Goal: Task Accomplishment & Management: Use online tool/utility

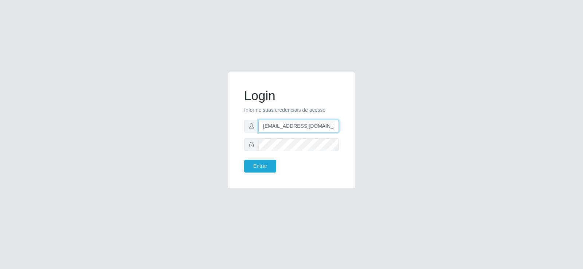
click at [245, 125] on div "[EMAIL_ADDRESS][DOMAIN_NAME]" at bounding box center [291, 126] width 95 height 13
type input "[EMAIL_ADDRESS][DOMAIN_NAME]"
drag, startPoint x: 296, startPoint y: 126, endPoint x: 223, endPoint y: 125, distance: 73.3
click at [232, 126] on div "Login Informe suas credenciais de acesso [EMAIL_ADDRESS][DOMAIN_NAME] Entrar" at bounding box center [292, 130] width 128 height 117
type input "[EMAIL_ADDRESS][DOMAIN_NAME]"
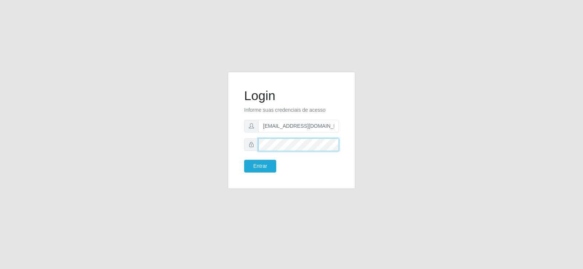
click at [221, 149] on div "Login Informe suas credenciais de acesso [EMAIL_ADDRESS][DOMAIN_NAME] Entrar" at bounding box center [292, 135] width 416 height 126
click at [253, 168] on button "Entrar" at bounding box center [260, 166] width 32 height 13
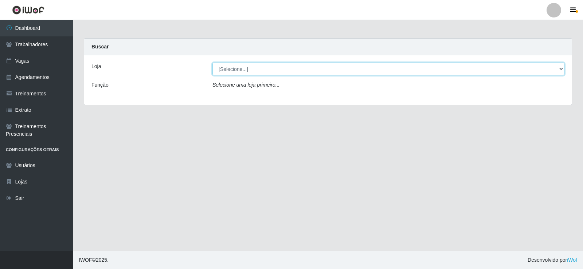
click at [251, 70] on select "[Selecione...] Supermercado Tadeu - [GEOGRAPHIC_DATA]" at bounding box center [389, 69] width 352 height 13
select select "195"
click at [213, 63] on select "[Selecione...] Supermercado Tadeu - [GEOGRAPHIC_DATA]" at bounding box center [389, 69] width 352 height 13
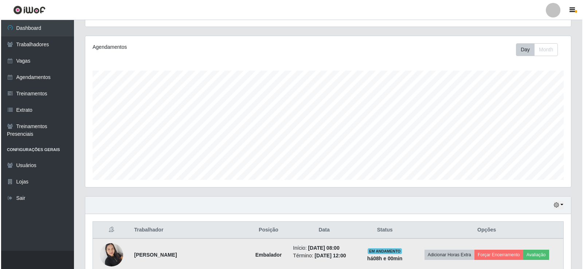
scroll to position [150, 0]
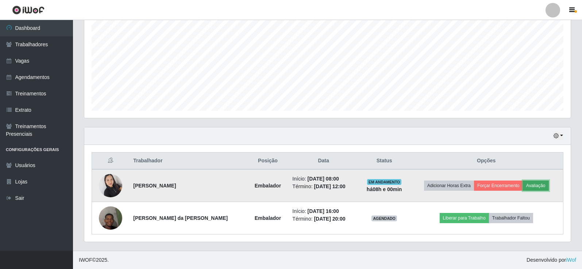
click at [542, 183] on button "Avaliação" at bounding box center [536, 186] width 26 height 10
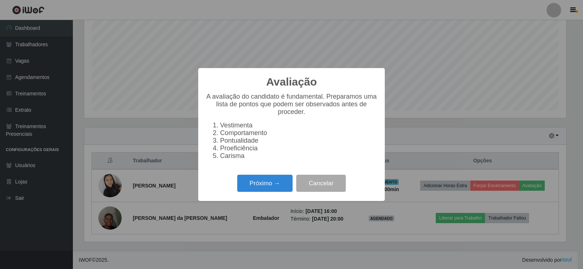
scroll to position [151, 482]
click at [281, 188] on button "Próximo →" at bounding box center [264, 183] width 55 height 17
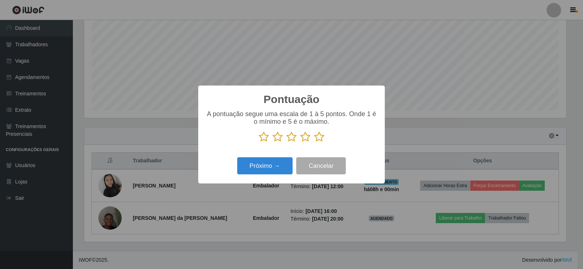
click at [319, 135] on icon at bounding box center [319, 137] width 10 height 11
click at [314, 143] on input "radio" at bounding box center [314, 143] width 0 height 0
click at [271, 171] on button "Próximo →" at bounding box center [264, 166] width 55 height 17
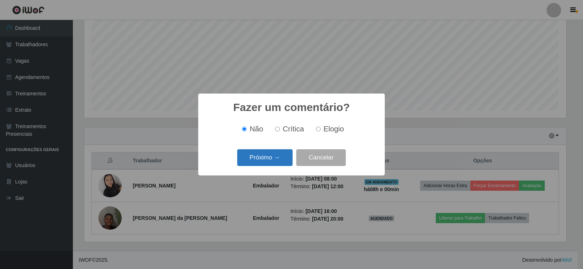
click at [264, 165] on button "Próximo →" at bounding box center [264, 158] width 55 height 17
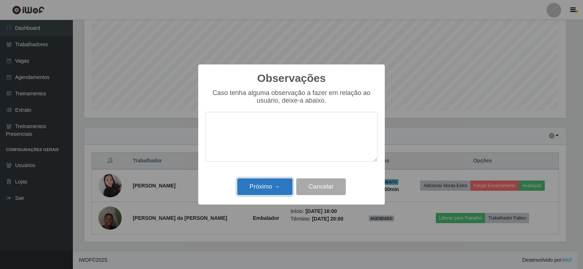
click at [279, 191] on button "Próximo →" at bounding box center [264, 187] width 55 height 17
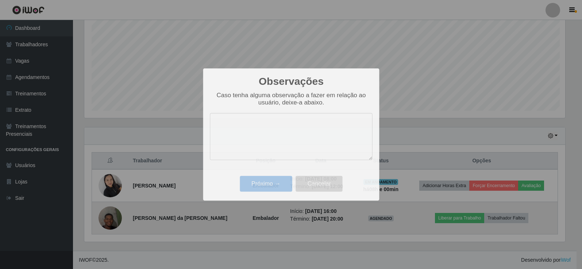
scroll to position [151, 486]
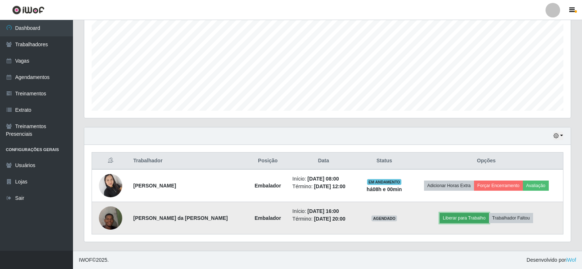
click at [454, 222] on button "Liberar para Trabalho" at bounding box center [463, 218] width 49 height 10
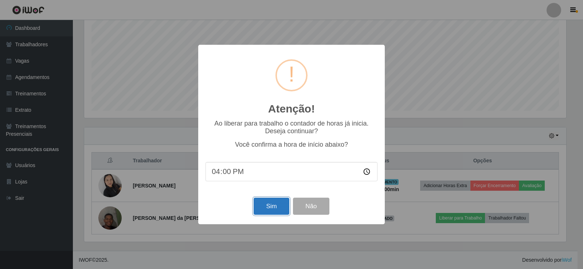
click at [262, 208] on button "Sim" at bounding box center [271, 206] width 35 height 17
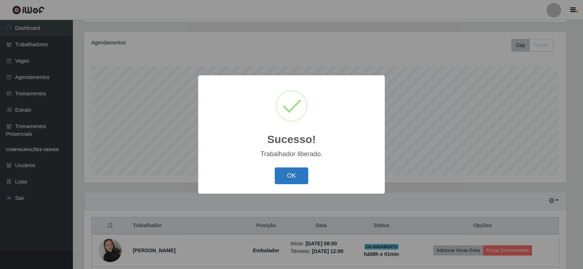
click at [284, 182] on button "OK" at bounding box center [292, 176] width 34 height 17
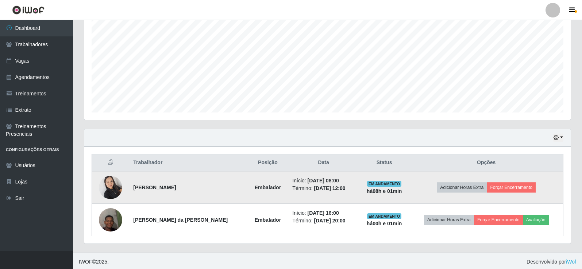
scroll to position [150, 0]
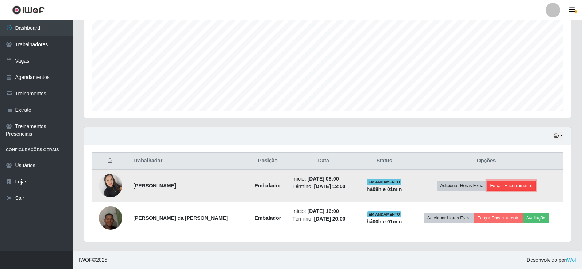
click at [503, 187] on button "Forçar Encerramento" at bounding box center [510, 186] width 49 height 10
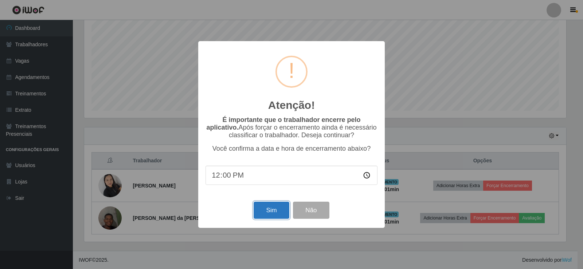
click at [276, 210] on button "Sim" at bounding box center [271, 210] width 35 height 17
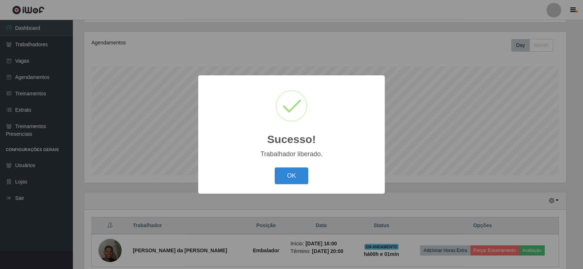
click at [296, 164] on div "Sucesso! × Trabalhador liberado. OK Cancel" at bounding box center [291, 134] width 187 height 118
click at [292, 172] on button "OK" at bounding box center [292, 176] width 34 height 17
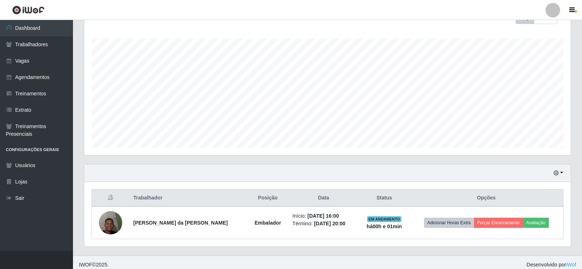
scroll to position [117, 0]
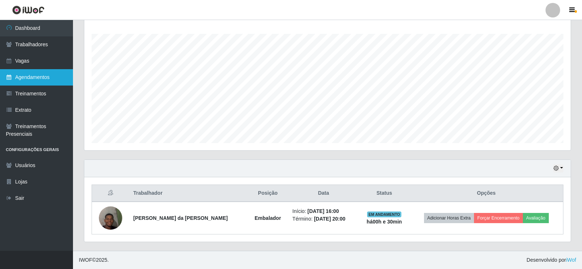
click at [35, 75] on link "Agendamentos" at bounding box center [36, 77] width 73 height 16
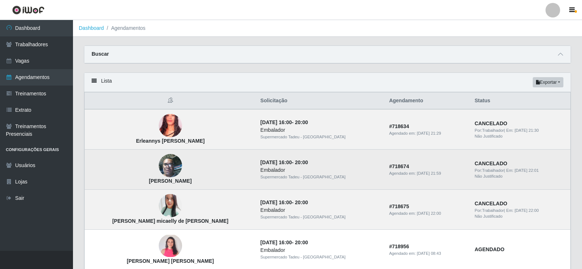
click at [159, 162] on img at bounding box center [170, 166] width 23 height 31
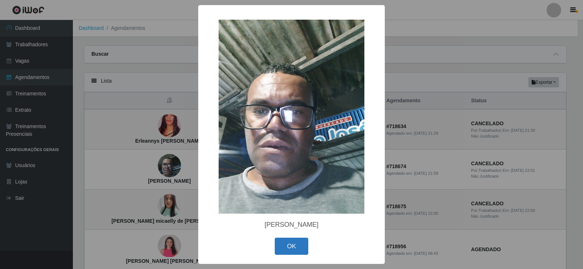
click at [288, 244] on button "OK" at bounding box center [292, 246] width 34 height 17
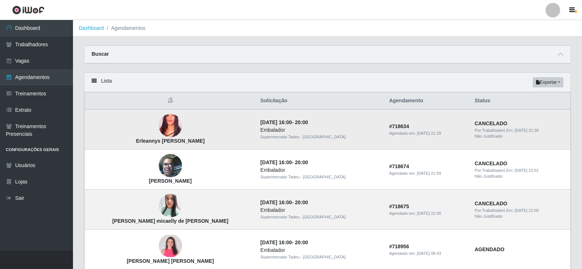
click at [159, 125] on img at bounding box center [170, 126] width 23 height 42
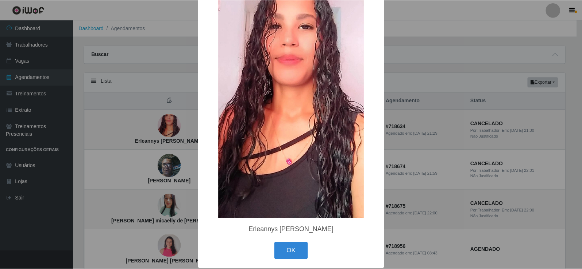
scroll to position [62, 0]
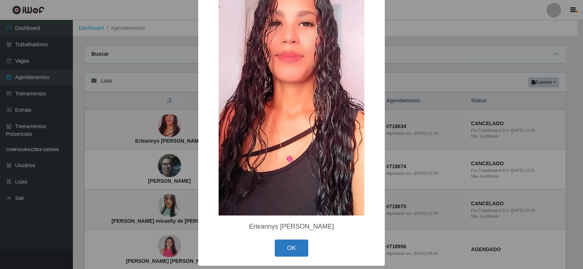
click at [286, 247] on button "OK" at bounding box center [292, 248] width 34 height 17
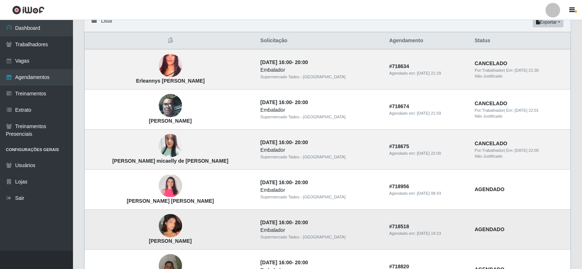
scroll to position [73, 0]
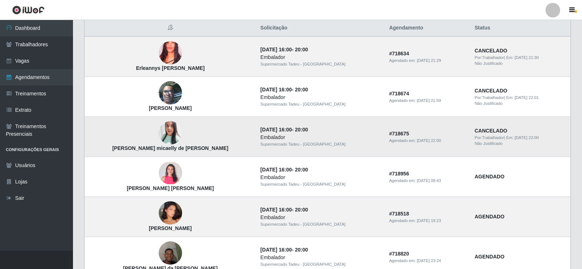
click at [159, 132] on img at bounding box center [170, 133] width 23 height 28
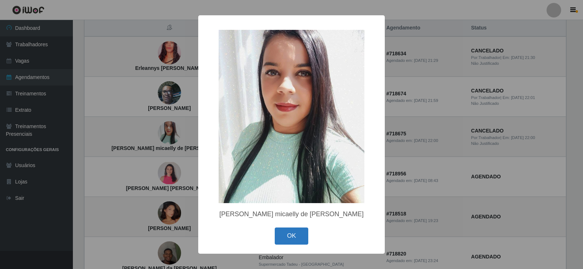
click at [291, 232] on button "OK" at bounding box center [292, 236] width 34 height 17
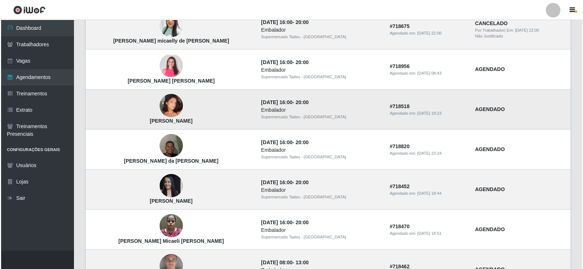
scroll to position [182, 0]
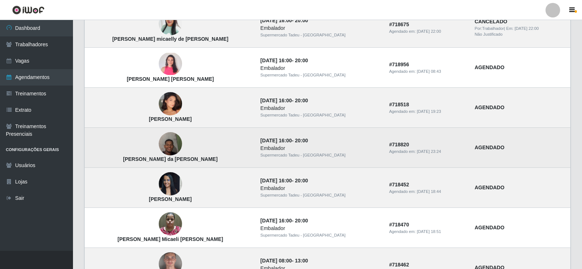
click at [159, 143] on img at bounding box center [170, 144] width 23 height 42
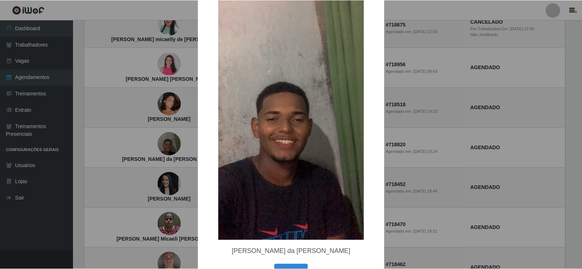
scroll to position [62, 0]
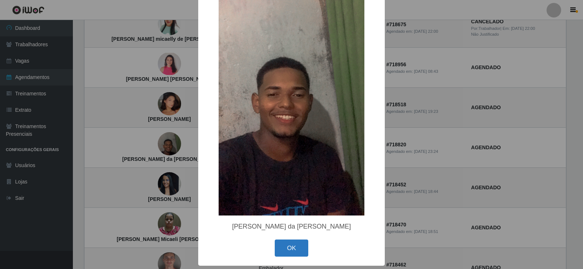
click at [289, 251] on button "OK" at bounding box center [292, 248] width 34 height 17
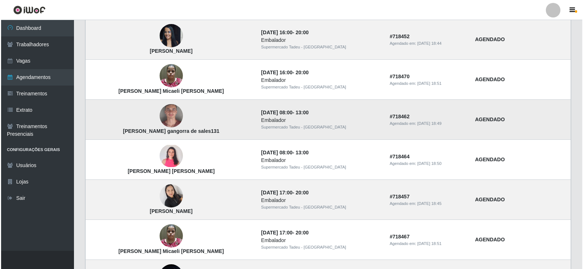
scroll to position [438, 0]
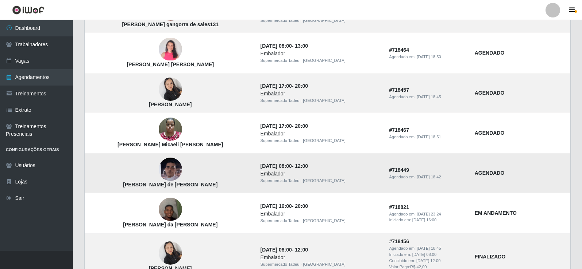
click at [162, 168] on img at bounding box center [170, 169] width 23 height 53
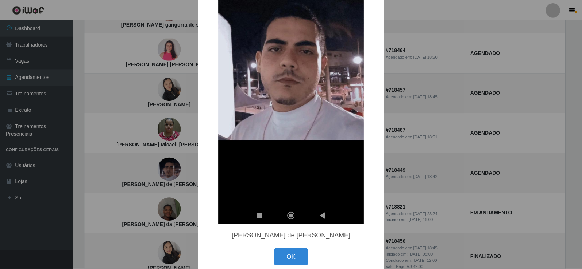
scroll to position [135, 0]
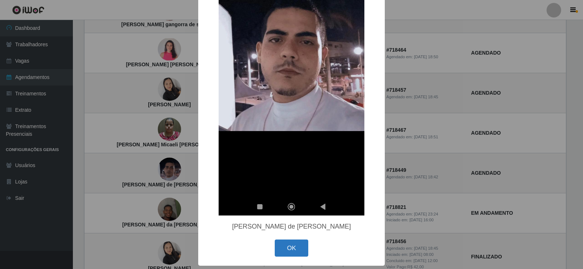
click at [286, 252] on button "OK" at bounding box center [292, 248] width 34 height 17
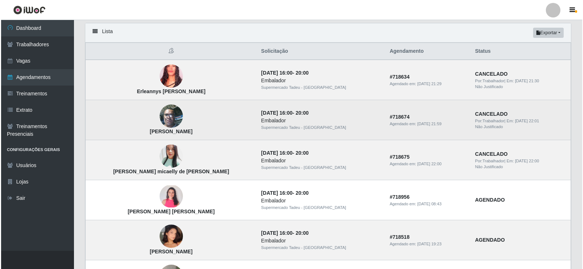
scroll to position [0, 0]
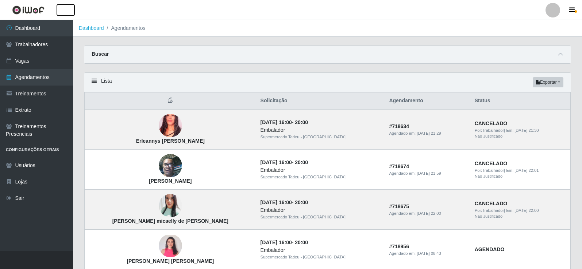
click at [71, 14] on button "button" at bounding box center [66, 10] width 18 height 12
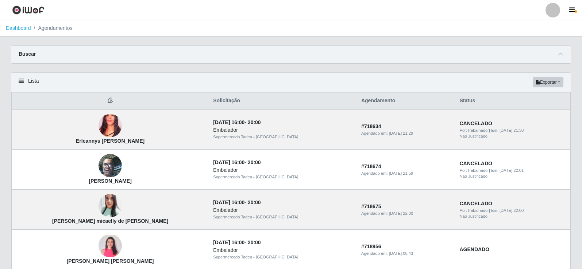
click at [134, 9] on header "Perfil Alterar Senha Sair" at bounding box center [291, 10] width 582 height 20
click at [22, 82] on icon at bounding box center [21, 80] width 5 height 5
click at [21, 82] on icon at bounding box center [21, 80] width 5 height 5
click at [36, 80] on div "Lista Exportar PDF Excel" at bounding box center [290, 82] width 559 height 19
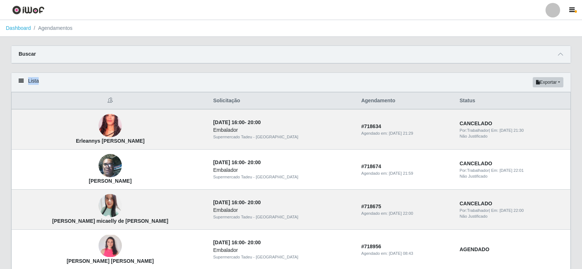
click at [37, 80] on div "Lista Exportar PDF Excel" at bounding box center [290, 82] width 559 height 19
click at [48, 53] on div "Buscar" at bounding box center [290, 55] width 559 height 18
click at [51, 30] on li "Agendamentos" at bounding box center [52, 28] width 42 height 8
click at [128, 26] on ol "Dashboard Agendamentos" at bounding box center [291, 28] width 582 height 17
click at [19, 30] on link "Dashboard" at bounding box center [18, 28] width 25 height 6
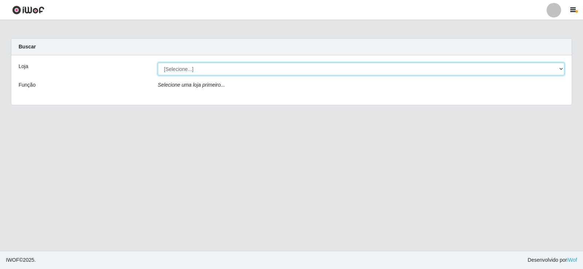
click at [172, 75] on select "[Selecione...] Supermercado Tadeu - [GEOGRAPHIC_DATA]" at bounding box center [361, 69] width 407 height 13
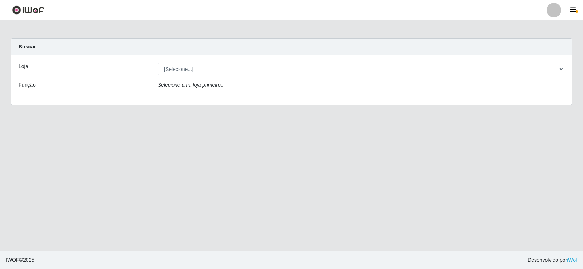
drag, startPoint x: 100, startPoint y: 28, endPoint x: 234, endPoint y: 3, distance: 136.2
click at [116, 28] on main "Carregando... Buscar Loja [Selecione...] Supermercado Tadeu - [GEOGRAPHIC_DATA]…" at bounding box center [291, 135] width 583 height 231
